Goal: Task Accomplishment & Management: Use online tool/utility

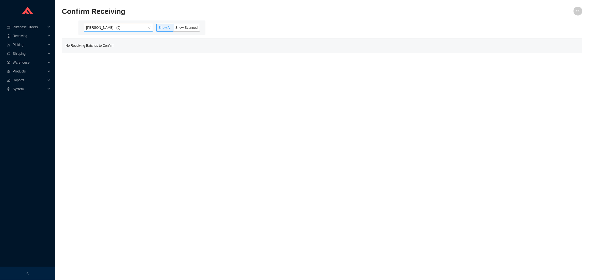
click at [105, 28] on span "[PERSON_NAME] - (0)" at bounding box center [118, 27] width 65 height 7
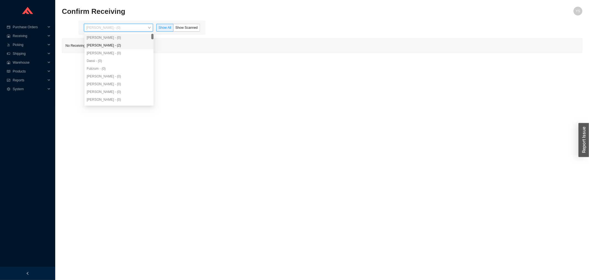
click at [107, 46] on div "Angel Negron - (2)" at bounding box center [119, 45] width 65 height 5
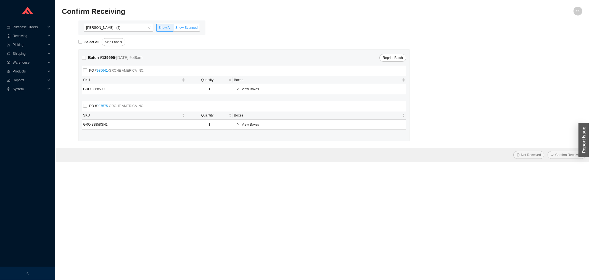
click at [191, 26] on span "Show Scanned" at bounding box center [186, 28] width 22 height 4
click at [173, 29] on input "Show Scanned" at bounding box center [173, 29] width 0 height 0
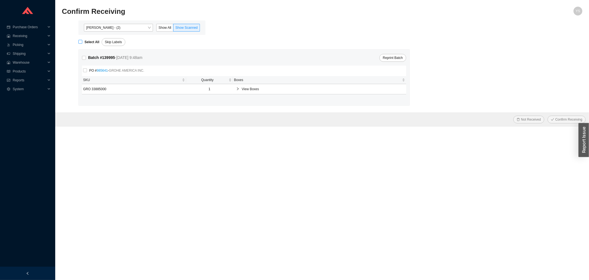
click at [86, 40] on strong "Select All" at bounding box center [92, 42] width 15 height 4
click at [82, 40] on input "Select All" at bounding box center [80, 42] width 4 height 4
checkbox input "true"
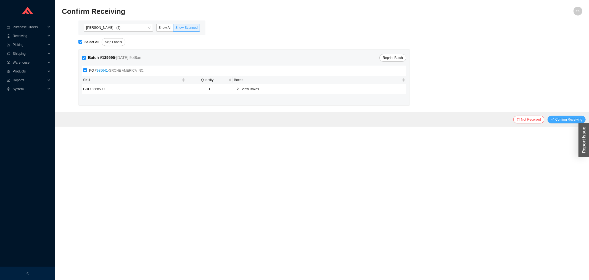
click at [554, 119] on icon "check" at bounding box center [552, 119] width 3 height 3
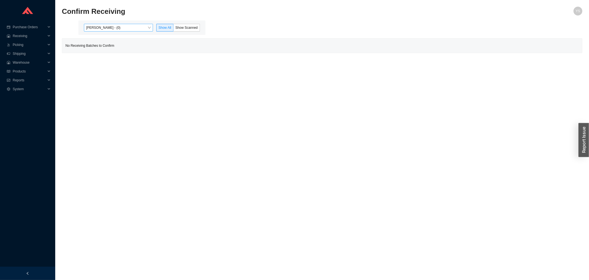
drag, startPoint x: 112, startPoint y: 29, endPoint x: 111, endPoint y: 31, distance: 2.8
click at [112, 29] on span "Yossi Siff - (0)" at bounding box center [118, 27] width 65 height 7
click at [104, 60] on div "Dassi - (0)" at bounding box center [119, 60] width 65 height 5
click at [103, 46] on div "Angel Negron - (10)" at bounding box center [119, 45] width 65 height 5
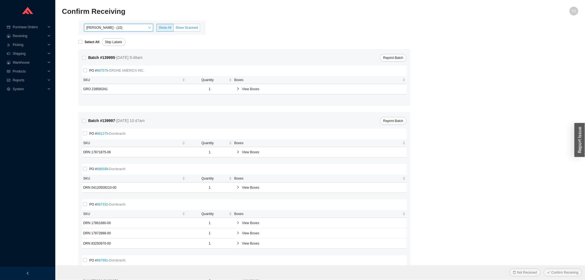
click at [196, 27] on span "Show Scanned" at bounding box center [186, 28] width 22 height 4
click at [173, 29] on input "Show Scanned" at bounding box center [173, 29] width 0 height 0
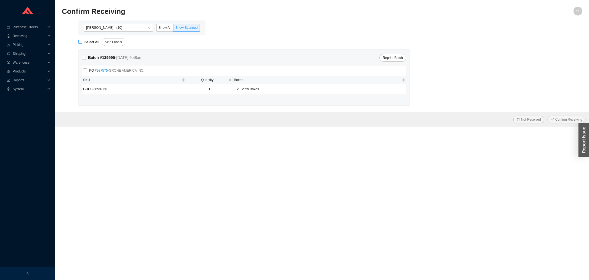
click at [86, 41] on strong "Select All" at bounding box center [92, 42] width 15 height 4
click at [82, 41] on input "Select All" at bounding box center [80, 42] width 4 height 4
checkbox input "true"
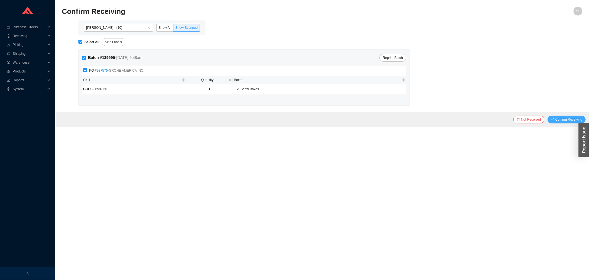
click at [562, 118] on span "Confirm Receiving" at bounding box center [569, 120] width 27 height 6
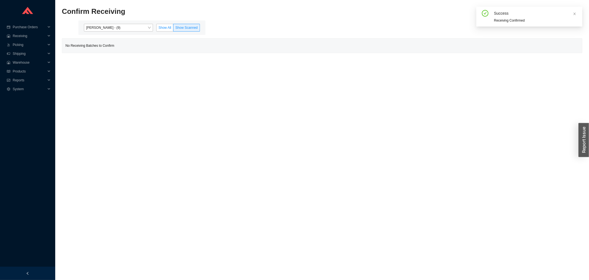
click at [164, 26] on span "Show All" at bounding box center [165, 28] width 13 height 4
click at [157, 29] on input "Show All" at bounding box center [157, 29] width 0 height 0
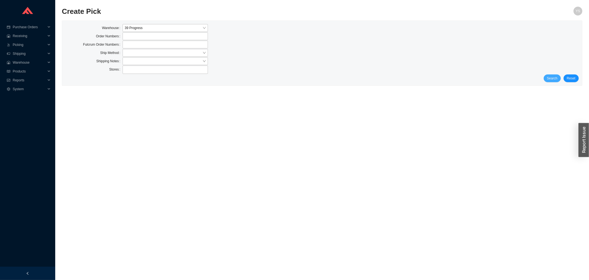
click at [552, 78] on span "Search" at bounding box center [552, 78] width 10 height 6
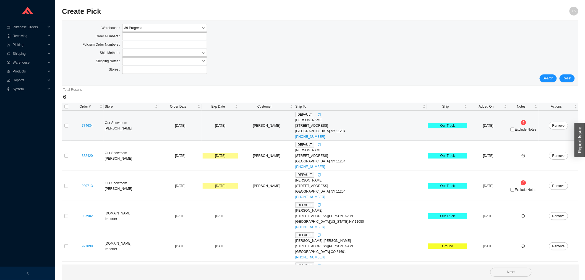
scroll to position [28, 0]
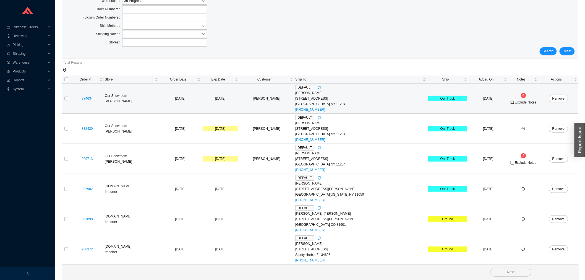
click at [510, 102] on input "Exclude Notes" at bounding box center [512, 102] width 4 height 4
checkbox input "true"
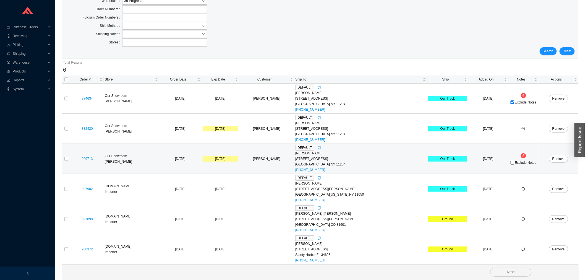
click at [515, 162] on span "Exclude Notes" at bounding box center [525, 162] width 21 height 3
click at [512, 162] on input "Exclude Notes" at bounding box center [512, 162] width 4 height 4
checkbox input "true"
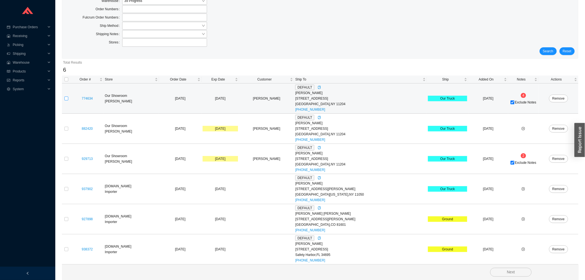
click at [66, 98] on input "checkbox" at bounding box center [66, 98] width 4 height 4
checkbox input "true"
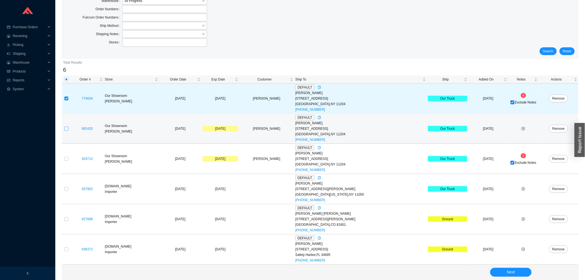
drag, startPoint x: 65, startPoint y: 127, endPoint x: 65, endPoint y: 130, distance: 3.9
click at [65, 127] on input "checkbox" at bounding box center [66, 129] width 4 height 4
checkbox input "true"
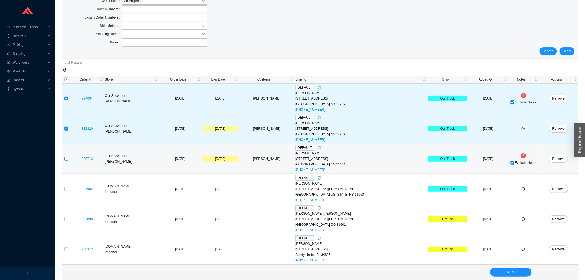
click at [65, 156] on label at bounding box center [66, 159] width 4 height 6
click at [65, 157] on input "checkbox" at bounding box center [66, 159] width 4 height 4
checkbox input "true"
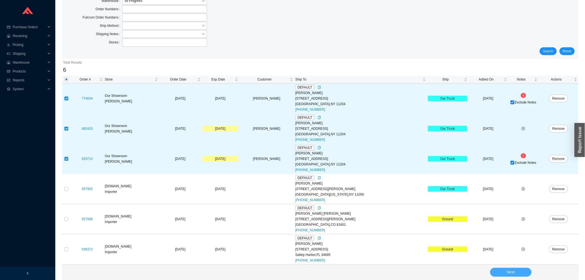
click at [515, 269] on button "Next" at bounding box center [510, 271] width 41 height 9
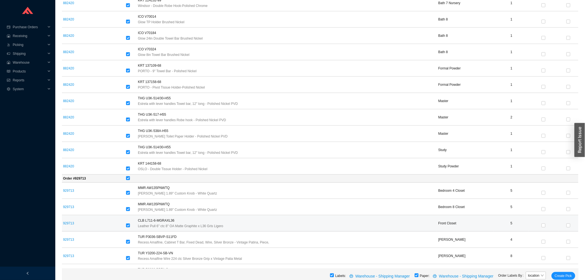
scroll to position [1057, 0]
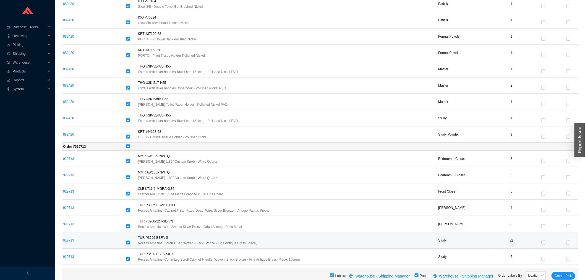
drag, startPoint x: 152, startPoint y: 237, endPoint x: 71, endPoint y: 239, distance: 81.5
click at [71, 239] on link "929713" at bounding box center [68, 240] width 11 height 4
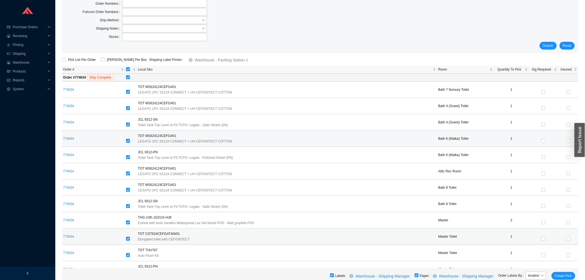
scroll to position [0, 0]
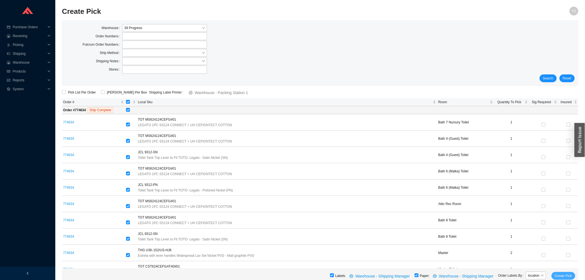
click at [564, 277] on span "Create Pick" at bounding box center [562, 276] width 17 height 6
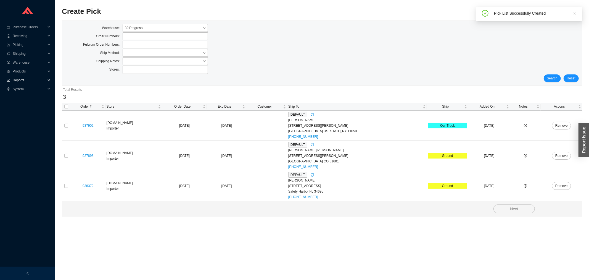
click at [20, 78] on span "Reports" at bounding box center [29, 80] width 33 height 9
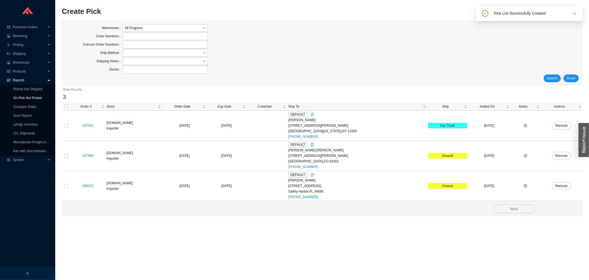
click at [20, 96] on link "On Pick Not Picked" at bounding box center [27, 98] width 28 height 4
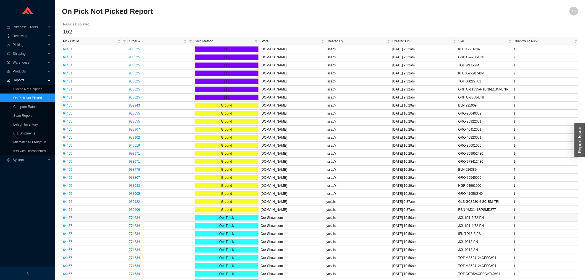
click at [69, 221] on td "64457" at bounding box center [95, 218] width 66 height 8
click at [67, 219] on link "64457" at bounding box center [67, 217] width 9 height 4
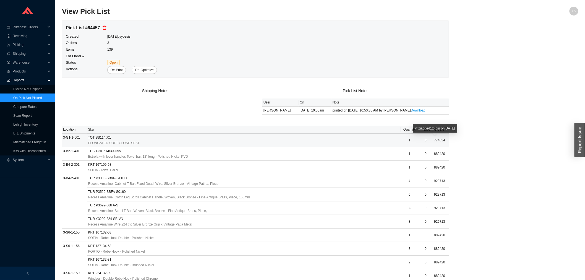
click at [438, 139] on span "774634" at bounding box center [439, 140] width 11 height 4
click at [23, 96] on link "On Pick Not Picked" at bounding box center [27, 98] width 28 height 4
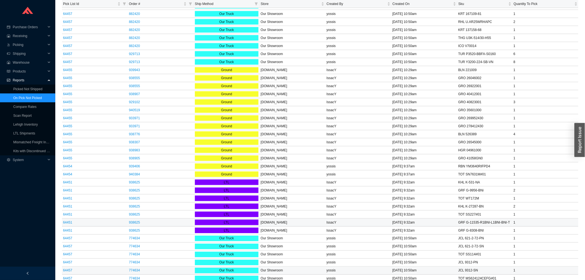
scroll to position [215, 0]
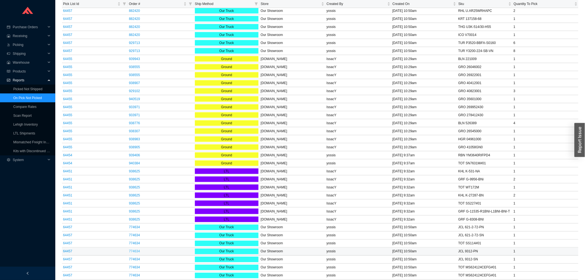
click at [136, 253] on link "774634" at bounding box center [134, 251] width 11 height 4
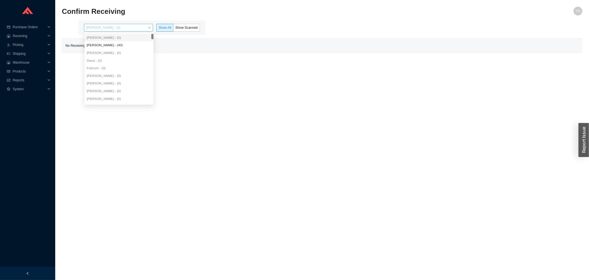
click at [114, 27] on span "[PERSON_NAME] - (0)" at bounding box center [118, 27] width 65 height 7
click at [115, 48] on div "[PERSON_NAME] - (40)" at bounding box center [119, 45] width 69 height 8
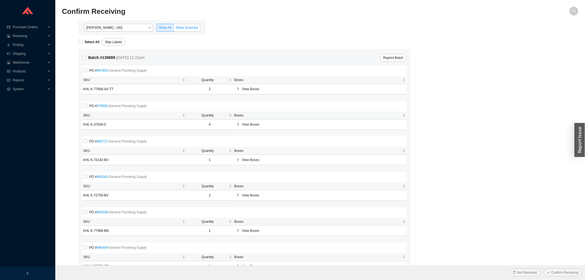
click at [192, 26] on span "Show Scanned" at bounding box center [186, 28] width 22 height 4
click at [173, 29] on input "Show Scanned" at bounding box center [173, 29] width 0 height 0
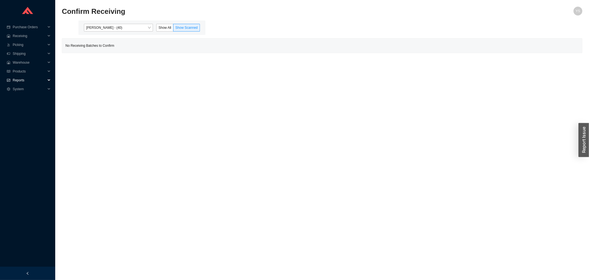
click at [21, 79] on span "Reports" at bounding box center [29, 80] width 33 height 9
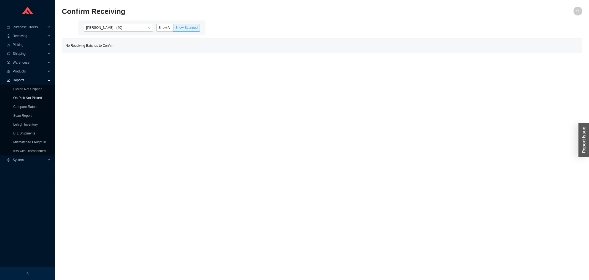
click at [23, 96] on link "On Pick Not Picked" at bounding box center [27, 98] width 28 height 4
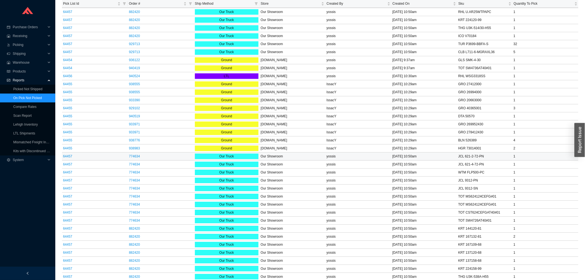
scroll to position [722, 0]
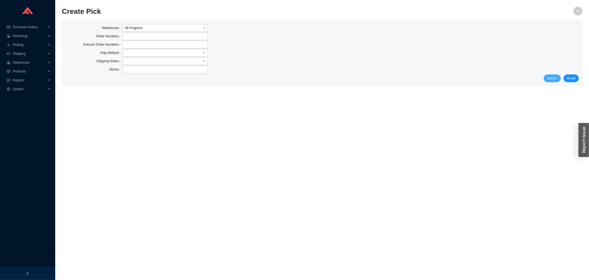
click at [550, 76] on span "Search" at bounding box center [552, 78] width 10 height 6
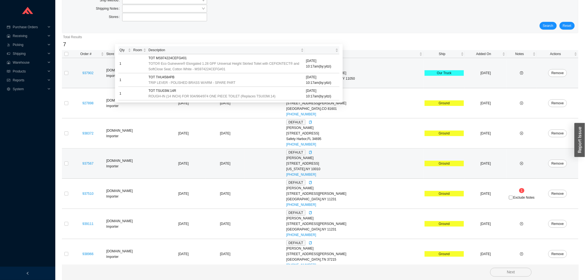
scroll to position [58, 0]
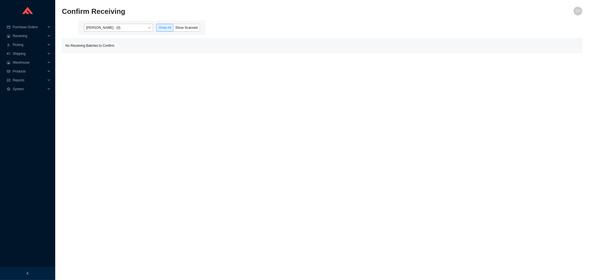
click at [117, 22] on div "Yossi Siff - (0) Show All Show Scanned" at bounding box center [141, 27] width 127 height 14
click at [117, 27] on span "Yossi Siff - (0)" at bounding box center [118, 27] width 65 height 7
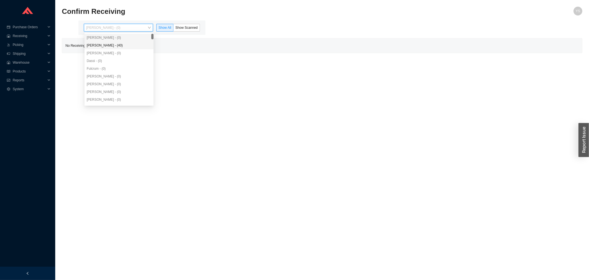
click at [119, 43] on div "Angel Negron - (40)" at bounding box center [119, 45] width 69 height 8
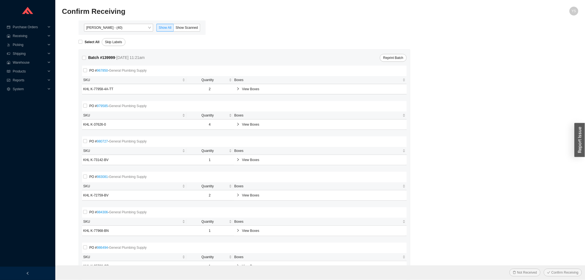
click at [175, 34] on div "Angel Negron - (40) Show All Show Scanned" at bounding box center [141, 27] width 127 height 14
click at [180, 27] on span "Show Scanned" at bounding box center [186, 28] width 22 height 4
click at [173, 29] on input "Show Scanned" at bounding box center [173, 29] width 0 height 0
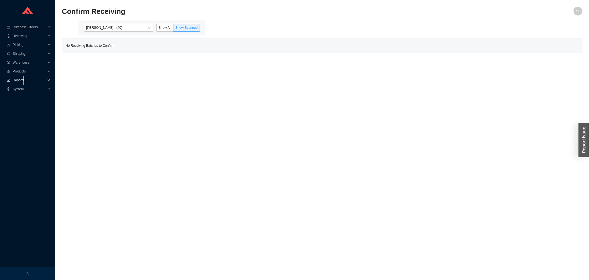
click at [23, 80] on span "Reports" at bounding box center [29, 80] width 33 height 9
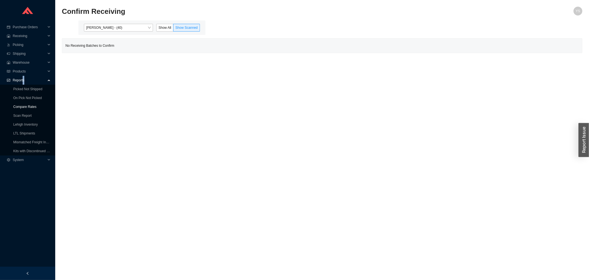
click at [21, 109] on link "Compare Rates" at bounding box center [24, 107] width 23 height 4
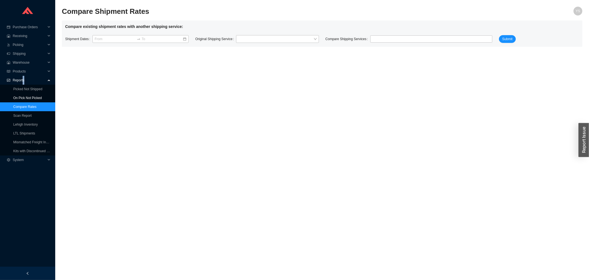
click at [19, 99] on link "On Pick Not Picked" at bounding box center [27, 98] width 28 height 4
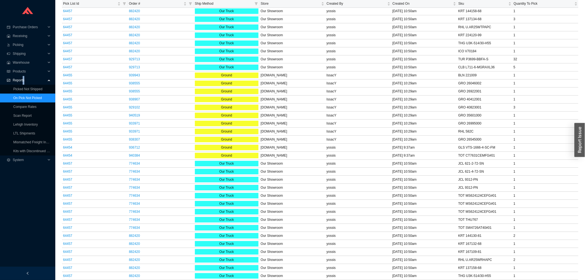
scroll to position [491, 0]
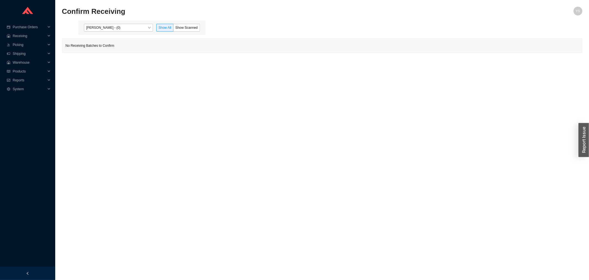
click at [117, 22] on div "Yossi Siff - (0) Show All Show Scanned" at bounding box center [141, 27] width 127 height 14
click at [118, 26] on span "[PERSON_NAME] - (0)" at bounding box center [118, 27] width 65 height 7
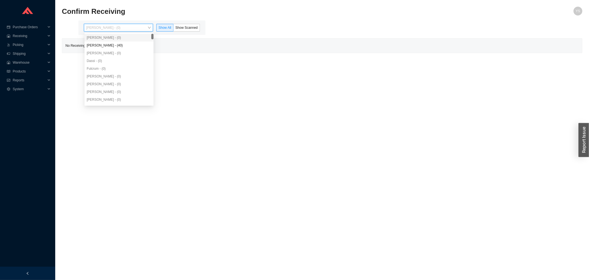
click at [115, 43] on div "Angel Negron - (40)" at bounding box center [119, 45] width 65 height 5
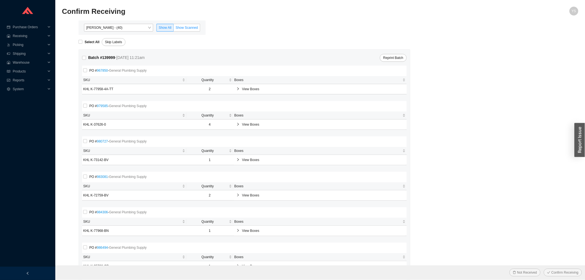
click at [191, 30] on label "Show Scanned" at bounding box center [186, 28] width 27 height 8
click at [173, 29] on input "Show Scanned" at bounding box center [173, 29] width 0 height 0
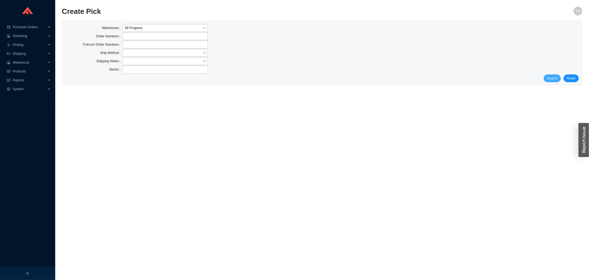
click at [558, 76] on span "Search" at bounding box center [552, 78] width 10 height 6
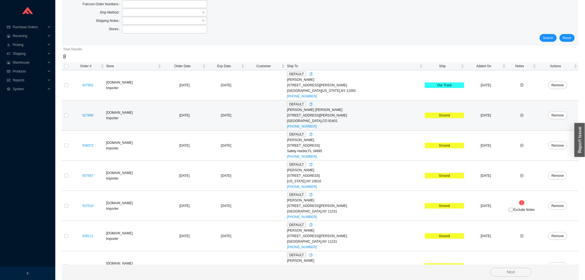
scroll to position [88, 0]
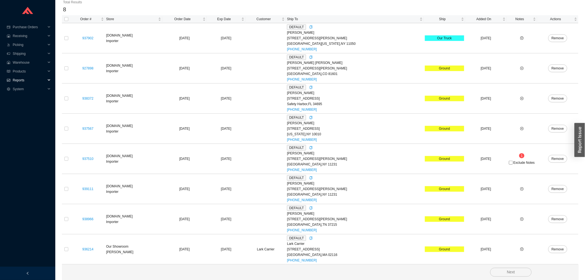
click at [28, 80] on span "Reports" at bounding box center [29, 80] width 33 height 9
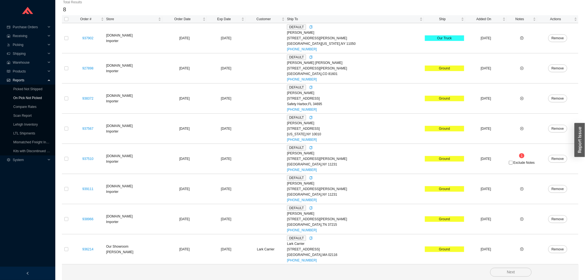
click at [28, 96] on link "On Pick Not Picked" at bounding box center [27, 98] width 28 height 4
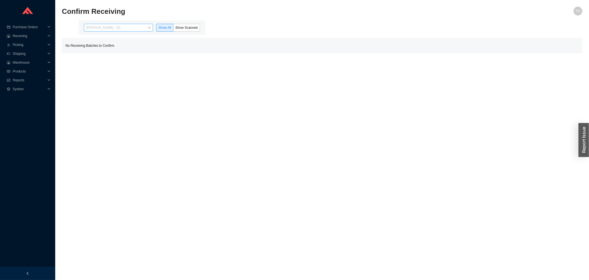
click at [114, 29] on span "[PERSON_NAME] - (0)" at bounding box center [118, 27] width 65 height 7
drag, startPoint x: 114, startPoint y: 42, endPoint x: 114, endPoint y: 45, distance: 3.6
click at [114, 45] on div "[PERSON_NAME] - (40)" at bounding box center [119, 45] width 69 height 8
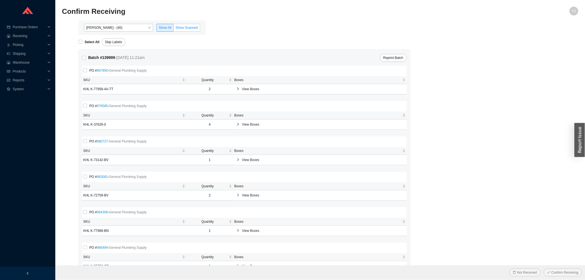
click at [181, 26] on span "Show Scanned" at bounding box center [186, 28] width 22 height 4
click at [173, 29] on input "Show Scanned" at bounding box center [173, 29] width 0 height 0
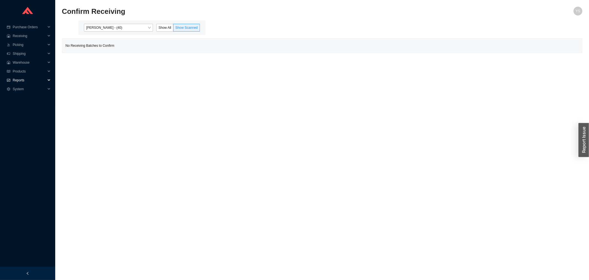
click at [28, 82] on span "Reports" at bounding box center [29, 80] width 33 height 9
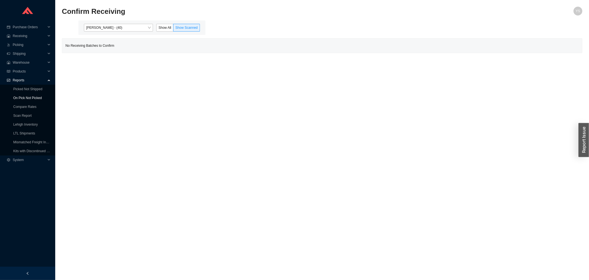
click at [25, 96] on link "On Pick Not Picked" at bounding box center [27, 98] width 28 height 4
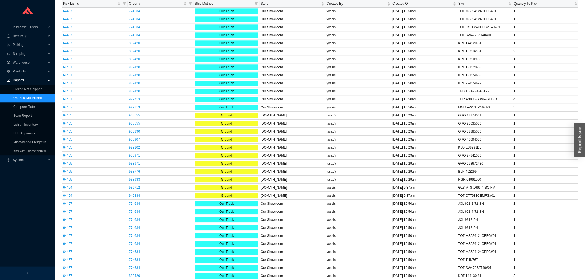
scroll to position [705, 0]
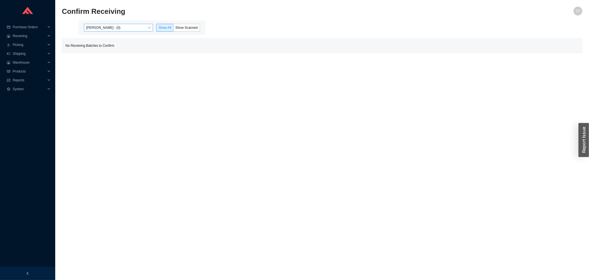
click at [118, 27] on span "[PERSON_NAME] - (0)" at bounding box center [118, 27] width 65 height 7
click at [115, 48] on div "[PERSON_NAME] - (40)" at bounding box center [119, 45] width 65 height 5
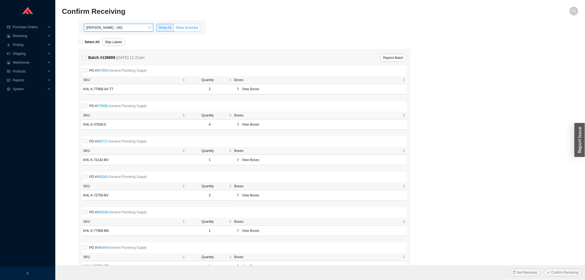
click at [182, 30] on span "Show Scanned" at bounding box center [186, 28] width 22 height 4
click at [173, 29] on input "Show Scanned" at bounding box center [173, 29] width 0 height 0
click at [80, 40] on input "Select All" at bounding box center [80, 42] width 4 height 4
checkbox input "true"
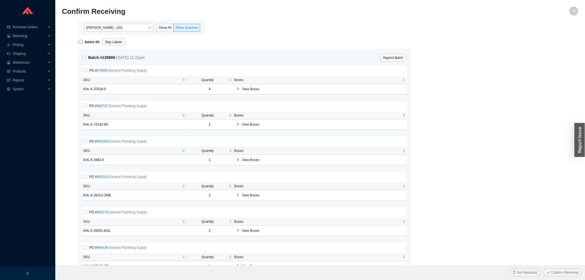
checkbox input "true"
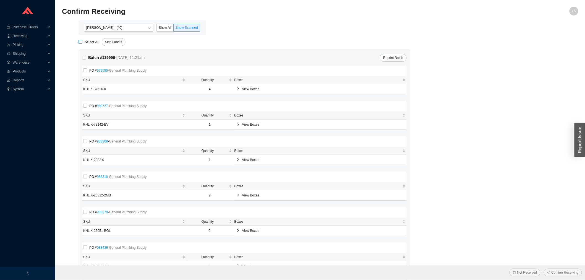
checkbox input "true"
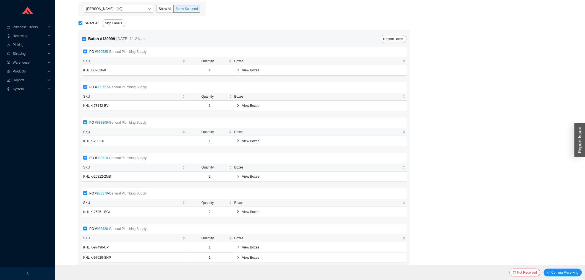
scroll to position [34, 0]
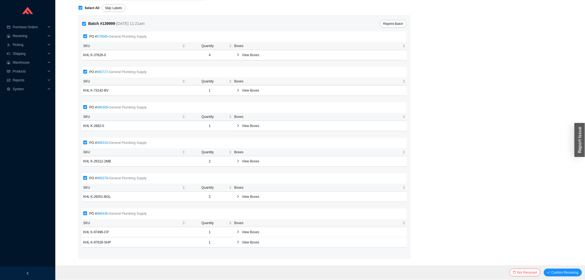
click at [279, 127] on span "View Boxes" at bounding box center [322, 126] width 161 height 6
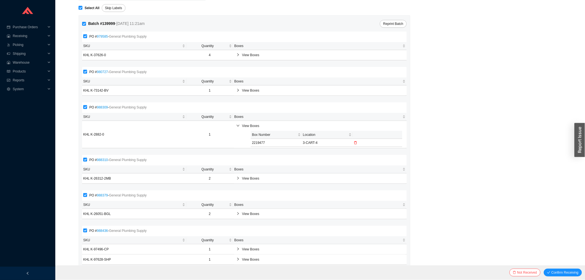
click at [274, 96] on div "Batch # 139999 - 9/17/25 11:21am Reprint Batch PO # 979585 - General Plumbing S…" at bounding box center [244, 145] width 331 height 260
click at [275, 71] on div "PO # 980727 - General Plumbing Supply" at bounding box center [244, 72] width 322 height 8
click at [275, 53] on span "View Boxes" at bounding box center [322, 55] width 161 height 6
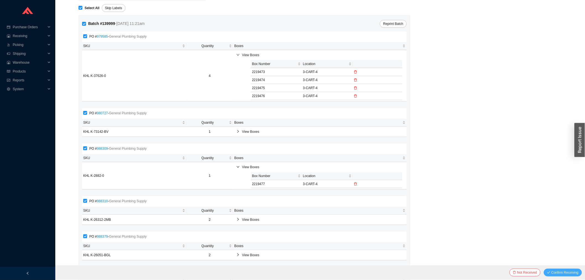
click at [554, 273] on span "Confirm Receiving" at bounding box center [564, 272] width 27 height 6
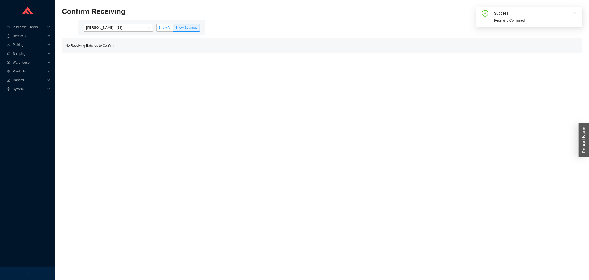
click at [161, 28] on span "Show All" at bounding box center [165, 28] width 13 height 4
click at [157, 29] on input "Show All" at bounding box center [157, 29] width 0 height 0
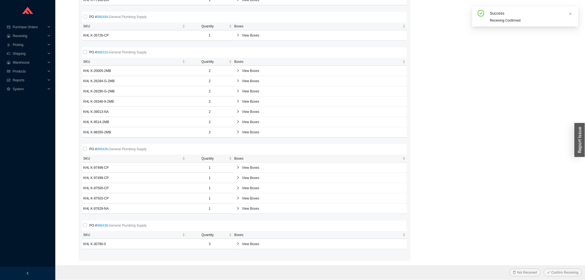
scroll to position [162, 0]
click at [22, 74] on span "Products" at bounding box center [29, 71] width 33 height 9
click at [26, 86] on span "Reports" at bounding box center [29, 89] width 33 height 9
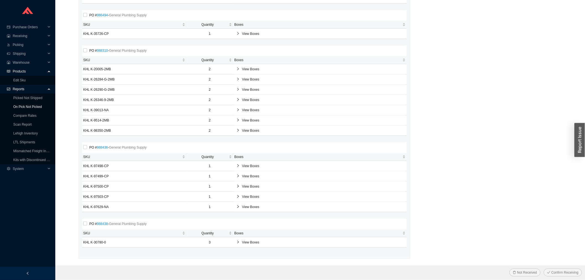
click at [29, 105] on link "On Pick Not Picked" at bounding box center [27, 107] width 28 height 4
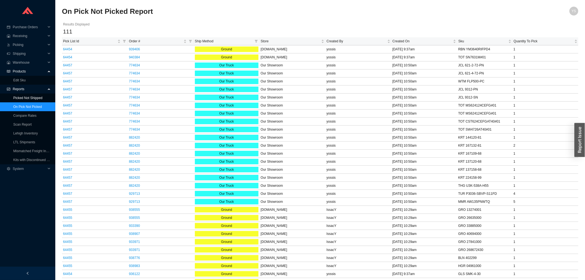
click at [35, 100] on link "Picked Not Shipped" at bounding box center [27, 98] width 29 height 4
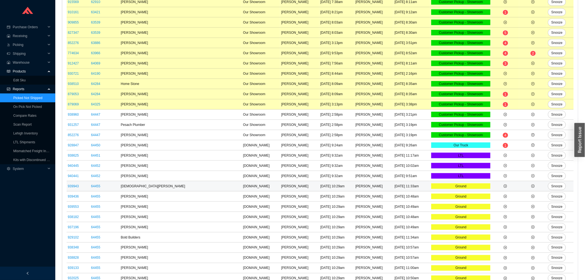
scroll to position [288, 0]
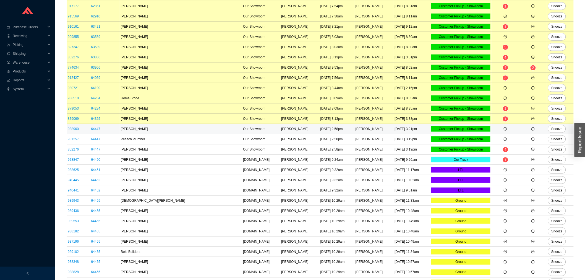
scroll to position [288, 0]
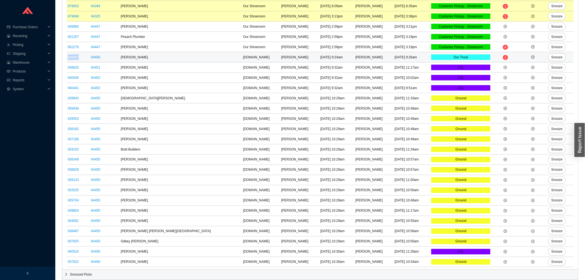
drag, startPoint x: 82, startPoint y: 55, endPoint x: 67, endPoint y: 55, distance: 14.9
click at [67, 55] on td "928847" at bounding box center [78, 57] width 23 height 10
copy link "928847"
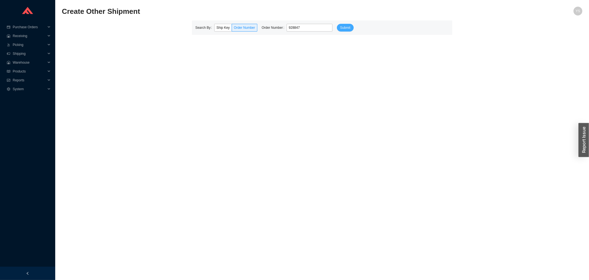
type input "928847"
click at [340, 29] on span "Submit" at bounding box center [345, 28] width 10 height 6
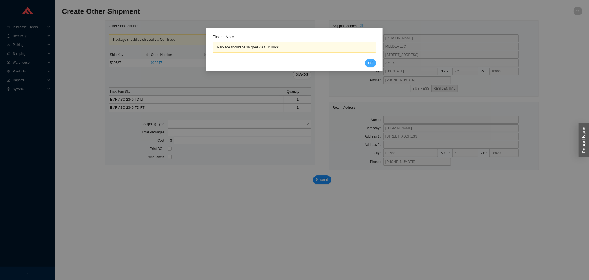
click at [374, 64] on button "OK" at bounding box center [370, 63] width 11 height 8
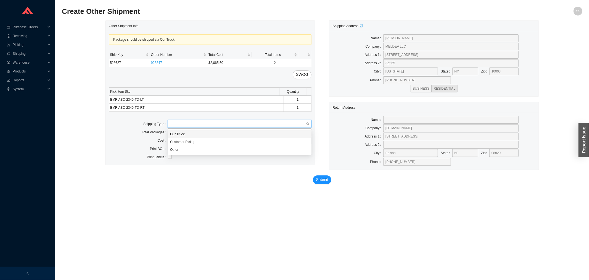
drag, startPoint x: 199, startPoint y: 123, endPoint x: 194, endPoint y: 127, distance: 6.4
click at [198, 124] on input "search" at bounding box center [238, 123] width 136 height 7
click at [188, 131] on div "Our Truck" at bounding box center [240, 134] width 144 height 8
click at [189, 134] on input "tel" at bounding box center [240, 132] width 144 height 8
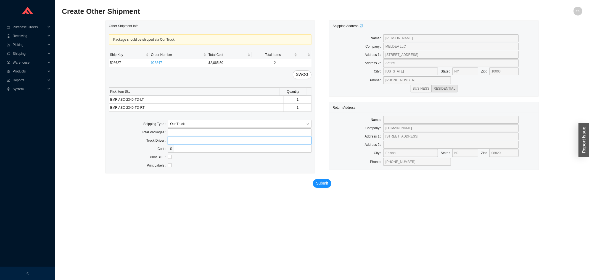
click at [191, 143] on input "text" at bounding box center [240, 140] width 144 height 8
type input "lubav"
click at [329, 184] on button "Submit" at bounding box center [322, 183] width 19 height 9
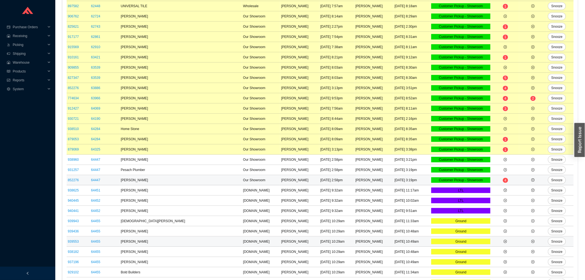
scroll to position [277, 0]
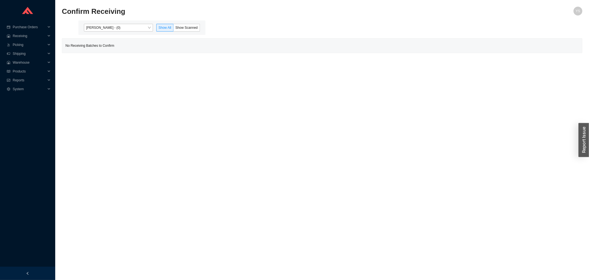
click at [132, 23] on div "[PERSON_NAME] - (0) Show All Show Scanned" at bounding box center [141, 27] width 127 height 14
click at [125, 44] on div "No Receiving Batches to Confirm" at bounding box center [322, 45] width 520 height 14
click at [122, 26] on span "Yossi Siff - (0)" at bounding box center [118, 27] width 65 height 7
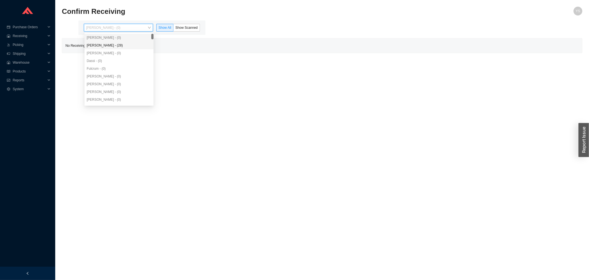
click at [124, 48] on div "Angel Negron - (28)" at bounding box center [119, 45] width 65 height 5
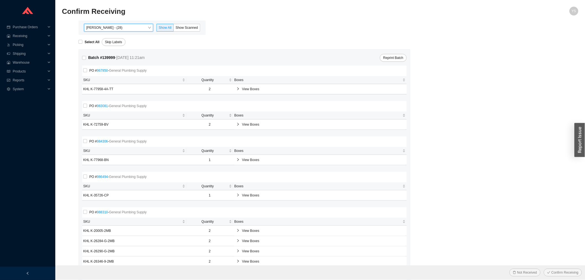
click at [175, 34] on main "Angel Negron - (28) Angel Negron - (28) Show All Show Scanned Select All Skip L…" at bounding box center [320, 230] width 516 height 420
click at [183, 29] on span "Show Scanned" at bounding box center [186, 28] width 22 height 4
click at [173, 29] on input "Show Scanned" at bounding box center [173, 29] width 0 height 0
click at [90, 41] on strong "Select All" at bounding box center [92, 42] width 15 height 4
click at [82, 41] on input "Select All" at bounding box center [80, 42] width 4 height 4
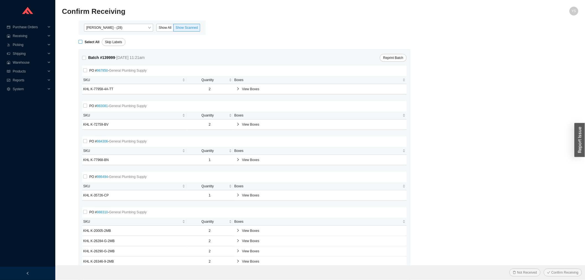
checkbox input "true"
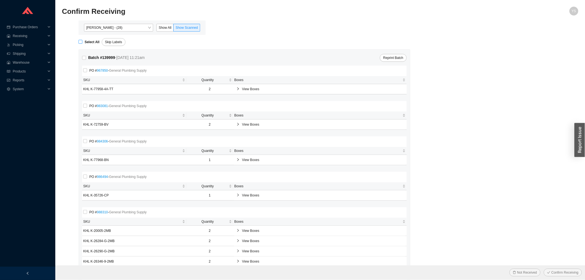
checkbox input "true"
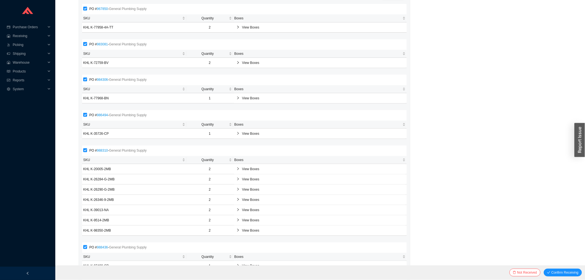
scroll to position [162, 0]
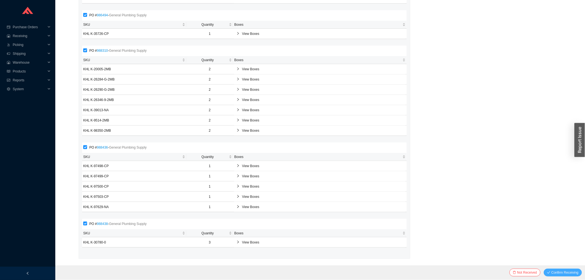
click at [561, 272] on span "Confirm Receiving" at bounding box center [564, 272] width 27 height 6
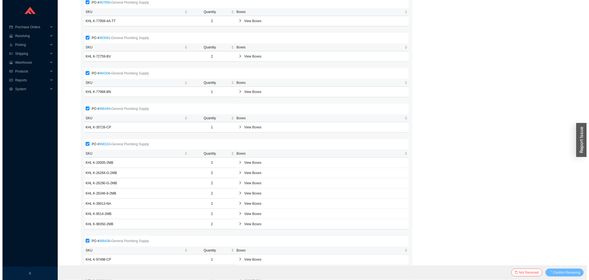
scroll to position [0, 0]
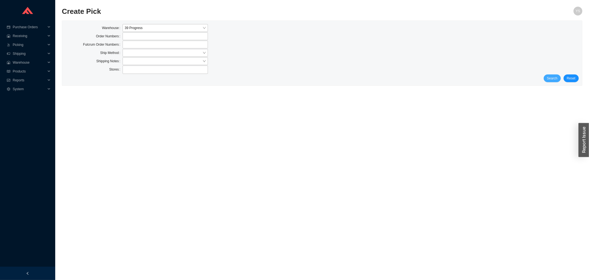
click at [552, 77] on span "Search" at bounding box center [552, 78] width 10 height 6
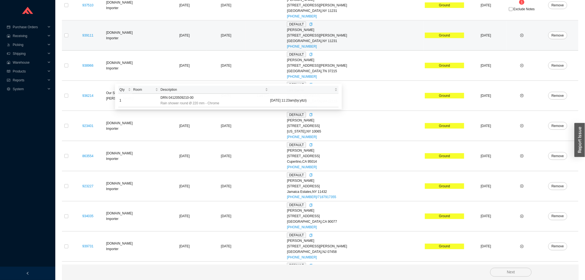
scroll to position [208, 0]
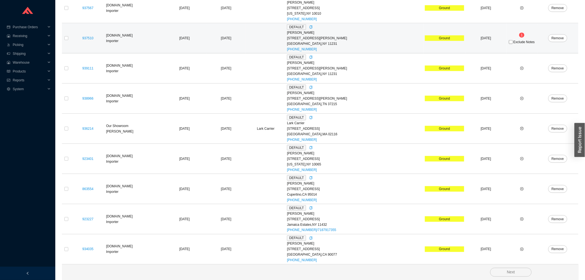
click at [516, 42] on span "Exclude Notes" at bounding box center [523, 41] width 21 height 3
click at [512, 42] on input "Exclude Notes" at bounding box center [511, 42] width 4 height 4
checkbox input "true"
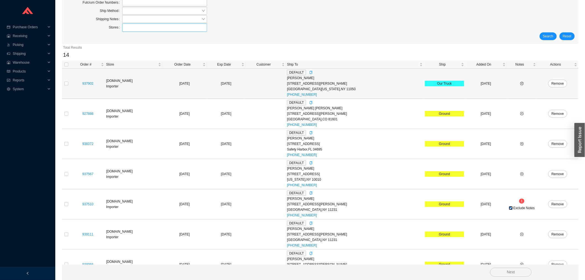
scroll to position [0, 0]
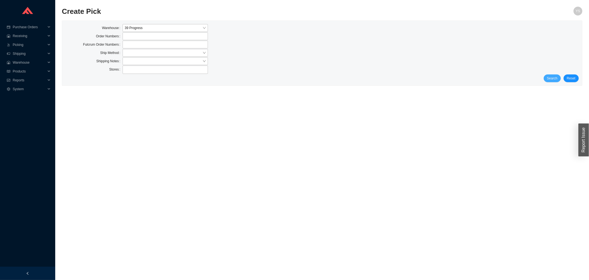
click at [557, 78] on span "Search" at bounding box center [552, 78] width 10 height 6
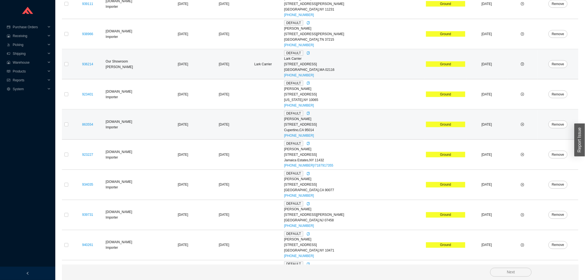
scroll to position [299, 0]
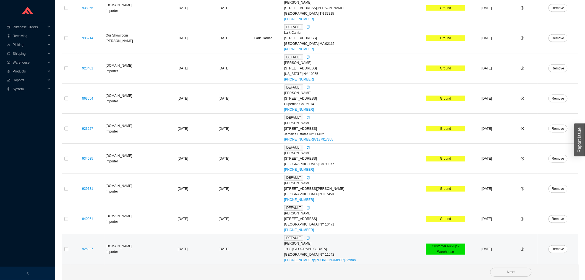
click at [64, 248] on td at bounding box center [66, 249] width 9 height 30
click at [64, 248] on input "checkbox" at bounding box center [66, 249] width 4 height 4
checkbox input "true"
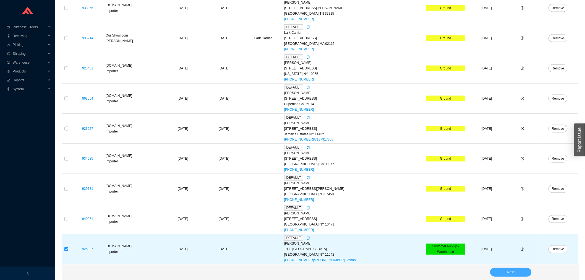
click at [494, 273] on button "Next" at bounding box center [510, 271] width 41 height 9
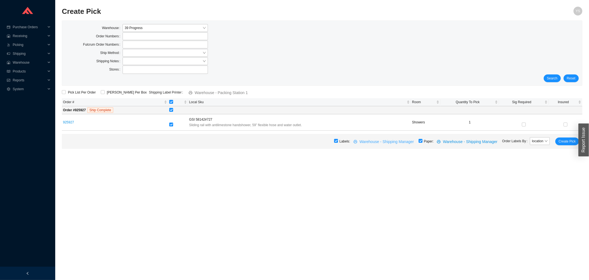
click at [419, 140] on button "Warehouse - Shipping Manager" at bounding box center [384, 141] width 69 height 8
click at [423, 140] on input "checkbox" at bounding box center [421, 141] width 4 height 4
checkbox input "false"
click at [354, 31] on span "Close" at bounding box center [360, 34] width 12 height 12
drag, startPoint x: 563, startPoint y: 139, endPoint x: 391, endPoint y: 137, distance: 171.3
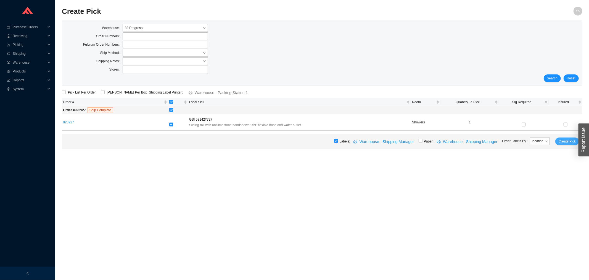
click at [392, 137] on div "Labels: Warehouse - Shipping Manager Paper: Warehouse - Shipping Manager Order …" at bounding box center [322, 141] width 521 height 15
click at [386, 143] on span "Warehouse - Shipping Manager" at bounding box center [387, 141] width 54 height 6
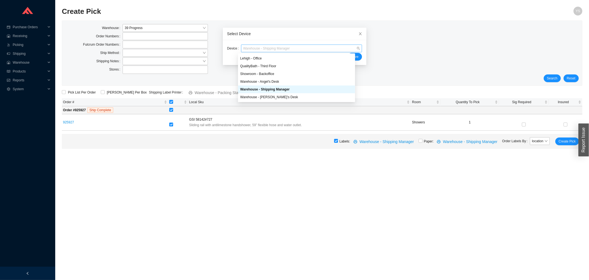
click at [252, 46] on span "Warehouse - Shipping Manager" at bounding box center [301, 48] width 117 height 7
click at [275, 81] on div "Warehouse - Angel's Desk" at bounding box center [296, 81] width 113 height 5
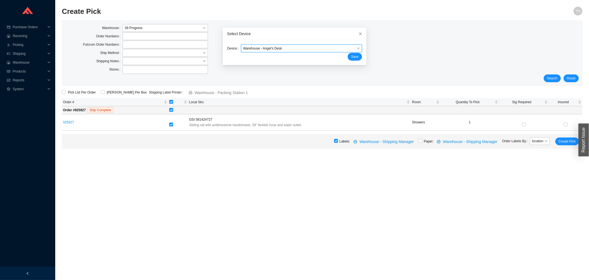
click at [350, 61] on div "Device Warehouse - Angel's Desk Warehouse - Angel's Desk Save" at bounding box center [295, 52] width 144 height 25
click at [351, 57] on span "Save" at bounding box center [354, 57] width 7 height 6
click at [570, 141] on span "Create Pick" at bounding box center [567, 141] width 17 height 6
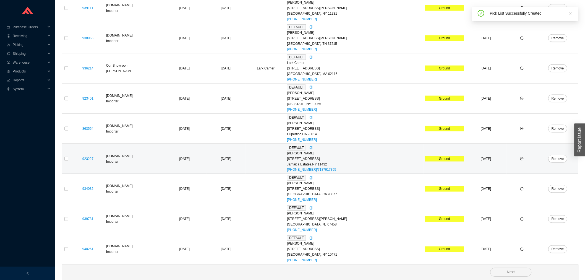
scroll to position [23, 0]
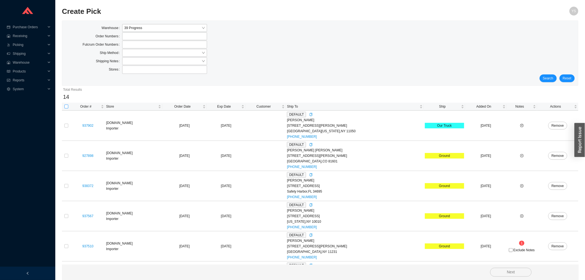
click at [67, 104] on label at bounding box center [66, 107] width 4 height 6
click at [67, 104] on input "checkbox" at bounding box center [66, 106] width 4 height 4
checkbox input "true"
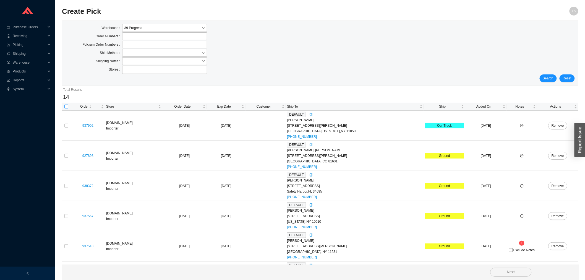
checkbox input "true"
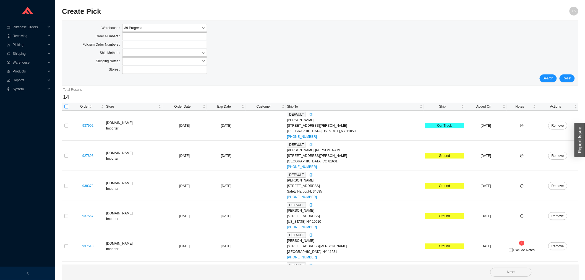
checkbox input "true"
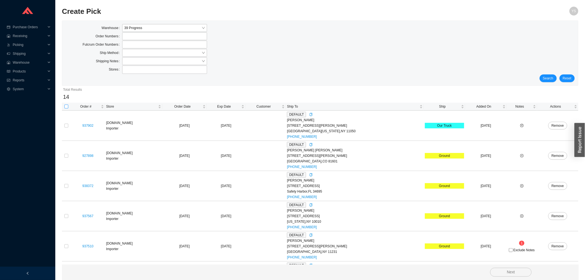
checkbox input "true"
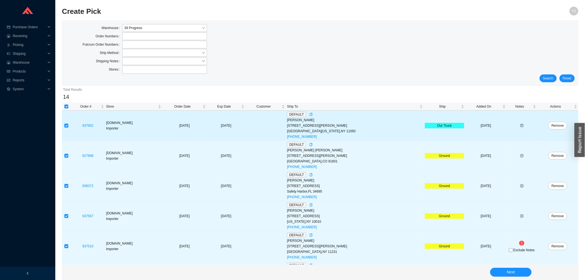
click at [66, 126] on input "checkbox" at bounding box center [66, 125] width 4 height 4
checkbox input "false"
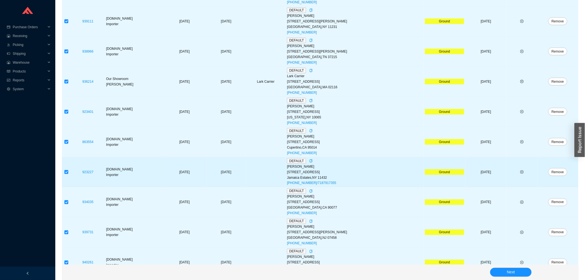
scroll to position [23, 0]
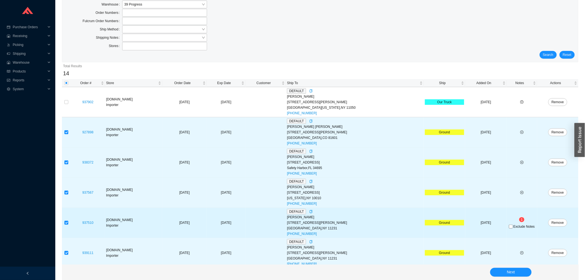
click at [517, 226] on span "Exclude Notes" at bounding box center [523, 226] width 21 height 3
click at [512, 226] on input "Exclude Notes" at bounding box center [511, 226] width 4 height 4
checkbox input "true"
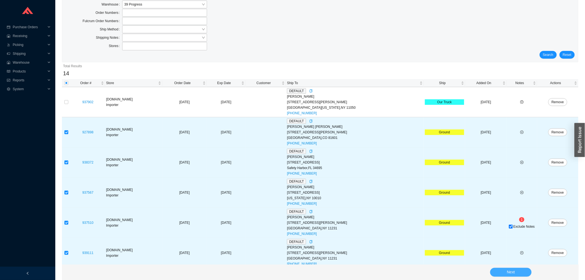
click at [516, 270] on button "Next" at bounding box center [510, 271] width 41 height 9
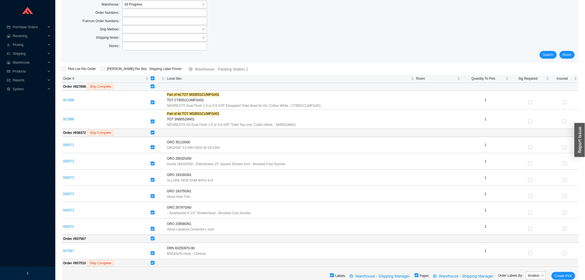
click at [151, 86] on td at bounding box center [363, 87] width 428 height 8
click at [153, 86] on input "checkbox" at bounding box center [153, 86] width 4 height 4
checkbox input "false"
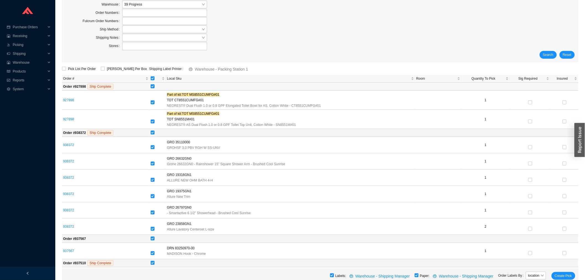
checkbox input "false"
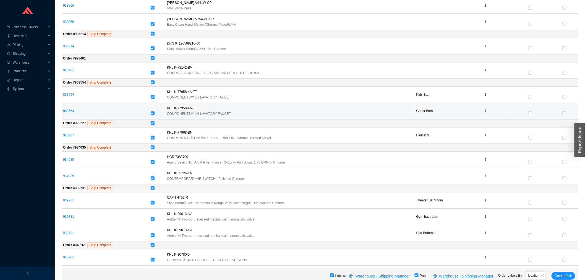
scroll to position [377, 0]
click at [563, 273] on span "Create Pick" at bounding box center [562, 276] width 17 height 6
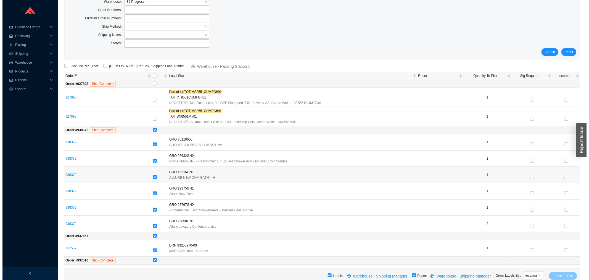
scroll to position [0, 0]
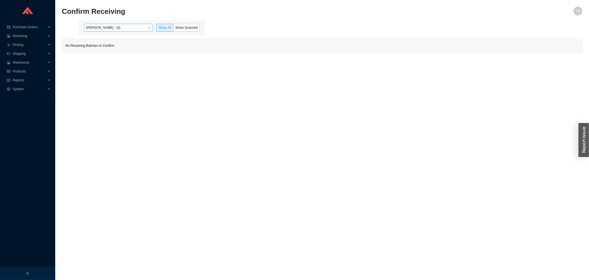
click at [116, 25] on span "[PERSON_NAME] - (0)" at bounding box center [118, 27] width 65 height 7
click at [31, 81] on span "Reports" at bounding box center [29, 80] width 33 height 9
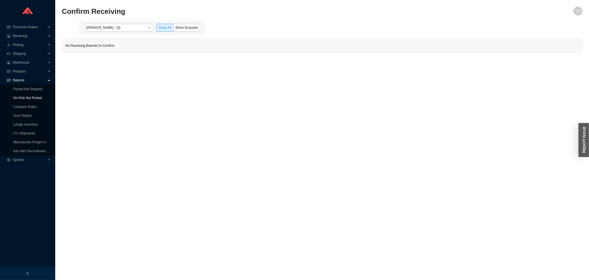
drag, startPoint x: 31, startPoint y: 82, endPoint x: 32, endPoint y: 94, distance: 11.9
click at [32, 96] on link "On Pick Not Picked" at bounding box center [27, 98] width 28 height 4
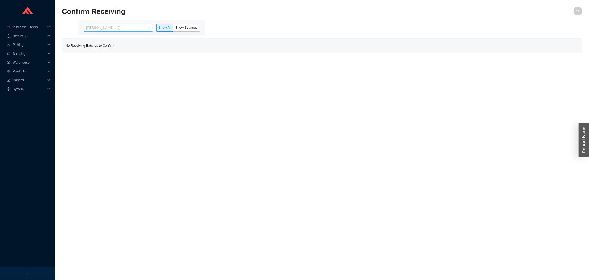
click at [116, 28] on span "[PERSON_NAME] - (0)" at bounding box center [118, 27] width 65 height 7
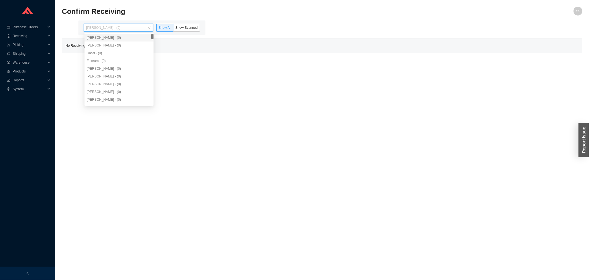
click at [115, 44] on div "[PERSON_NAME] - (0)" at bounding box center [119, 45] width 65 height 5
click at [23, 81] on span "Reports" at bounding box center [29, 80] width 33 height 9
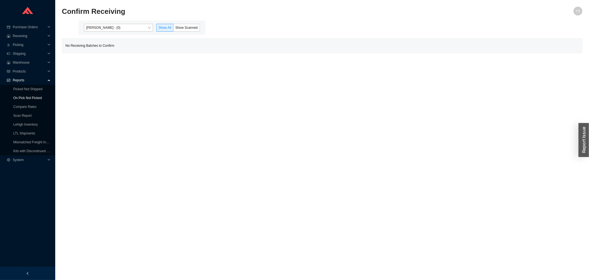
click at [21, 98] on link "On Pick Not Picked" at bounding box center [27, 98] width 28 height 4
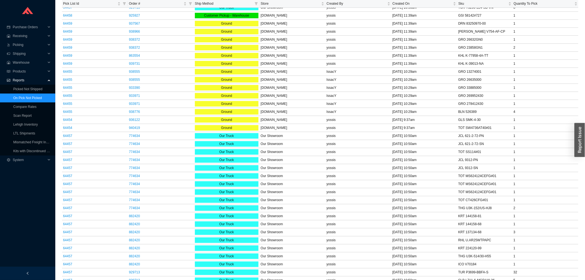
scroll to position [786, 0]
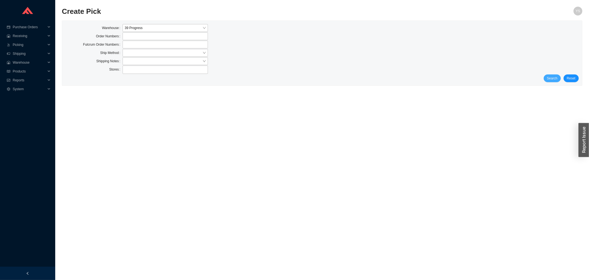
click at [556, 77] on span "Search" at bounding box center [552, 78] width 10 height 6
